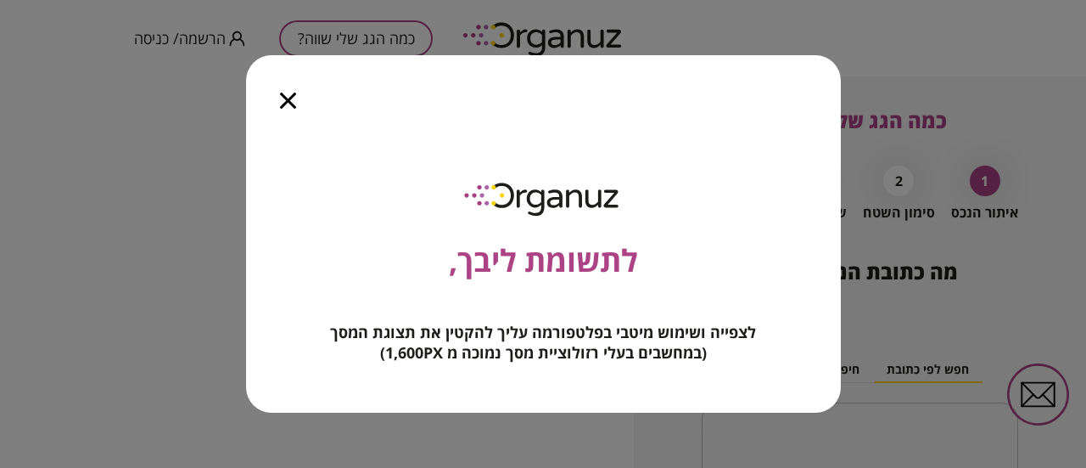
click at [285, 96] on icon "button" at bounding box center [288, 101] width 16 height 16
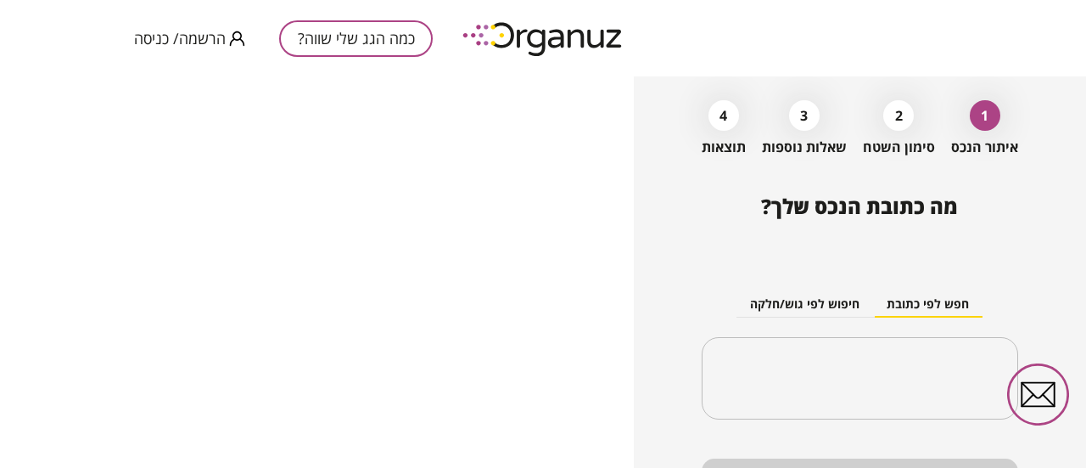
scroll to position [76, 0]
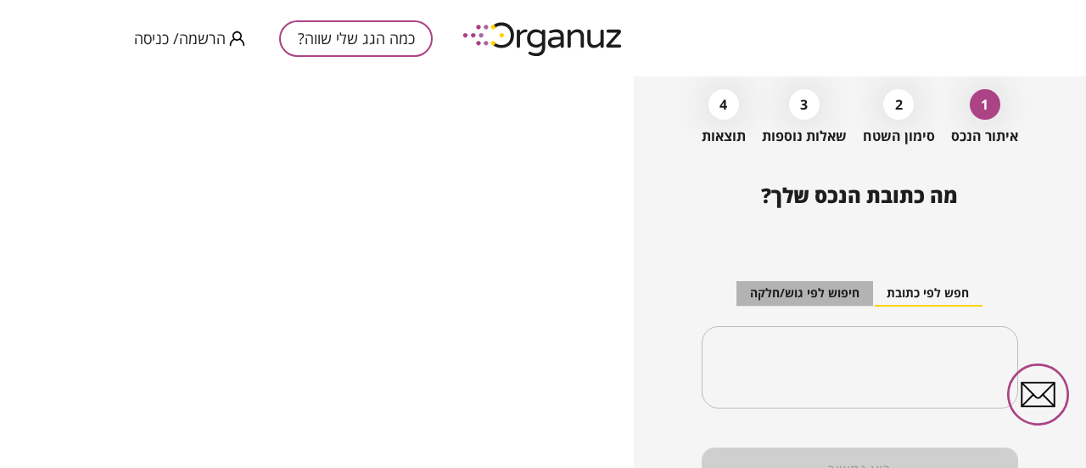
click at [769, 293] on button "חיפוש לפי גוש/חלקה" at bounding box center [805, 293] width 137 height 25
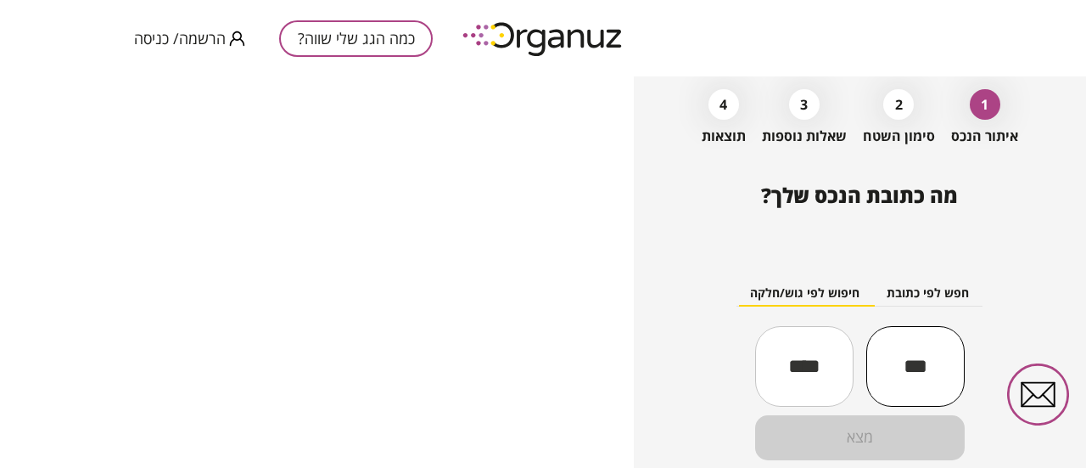
click at [906, 361] on input "text" at bounding box center [916, 366] width 98 height 58
click at [803, 366] on input "text" at bounding box center [804, 366] width 98 height 58
click at [928, 366] on input "text" at bounding box center [916, 366] width 98 height 58
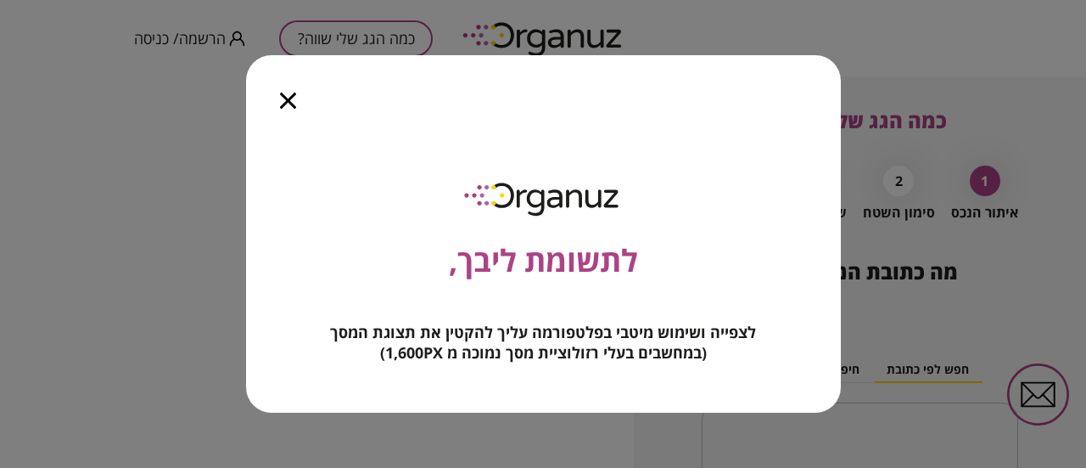
click at [290, 99] on icon "button" at bounding box center [288, 101] width 16 height 16
